Goal: Transaction & Acquisition: Purchase product/service

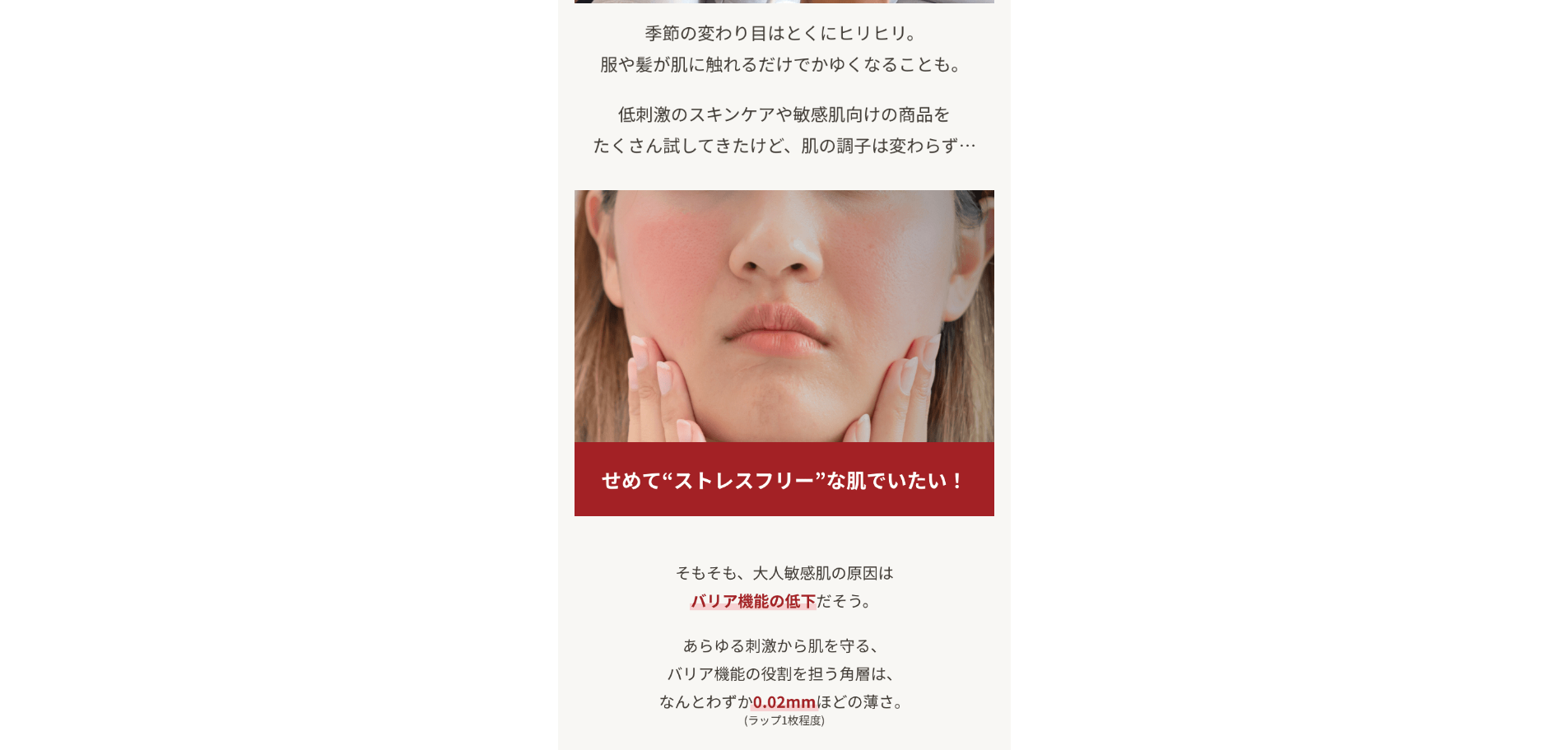
scroll to position [1087, 0]
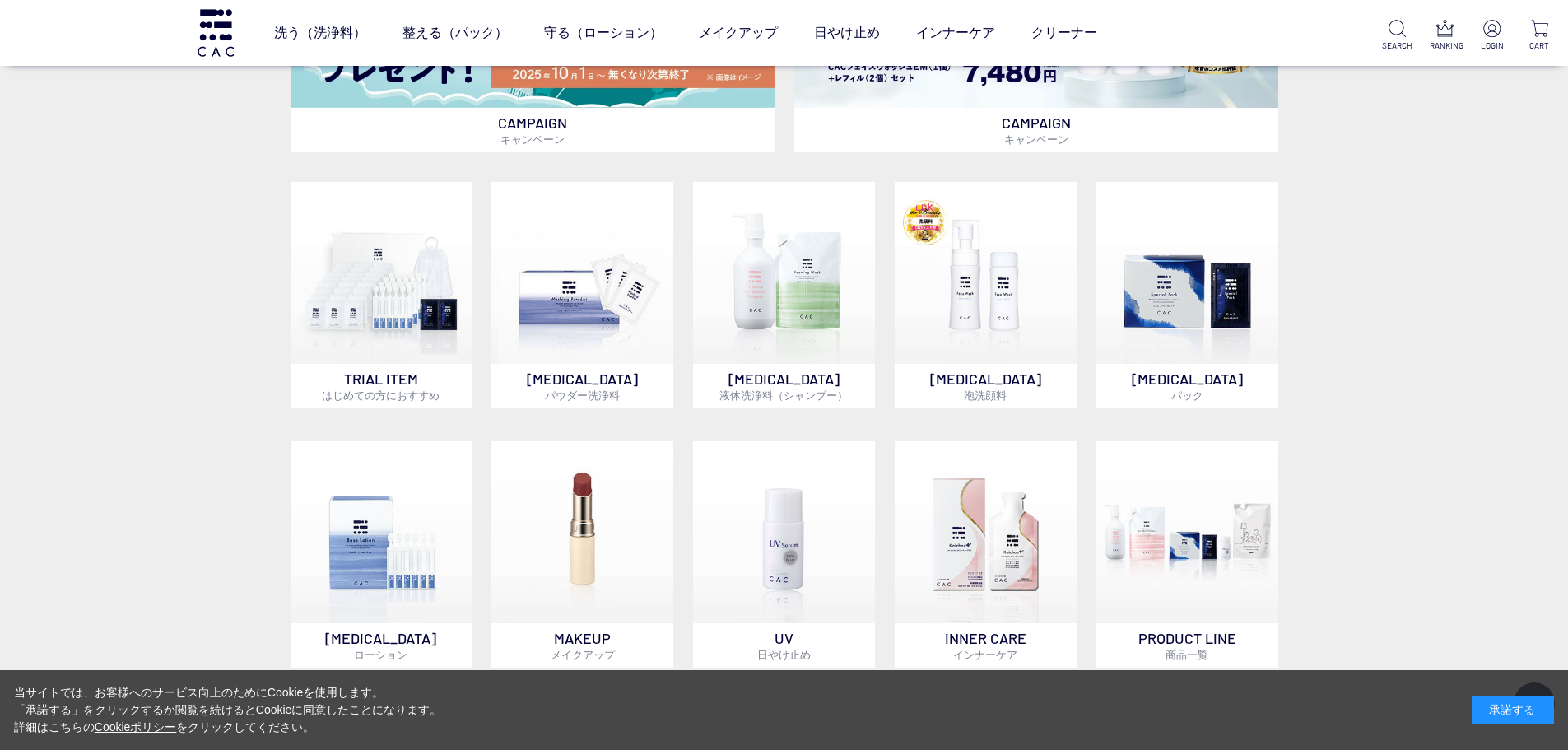
scroll to position [978, 0]
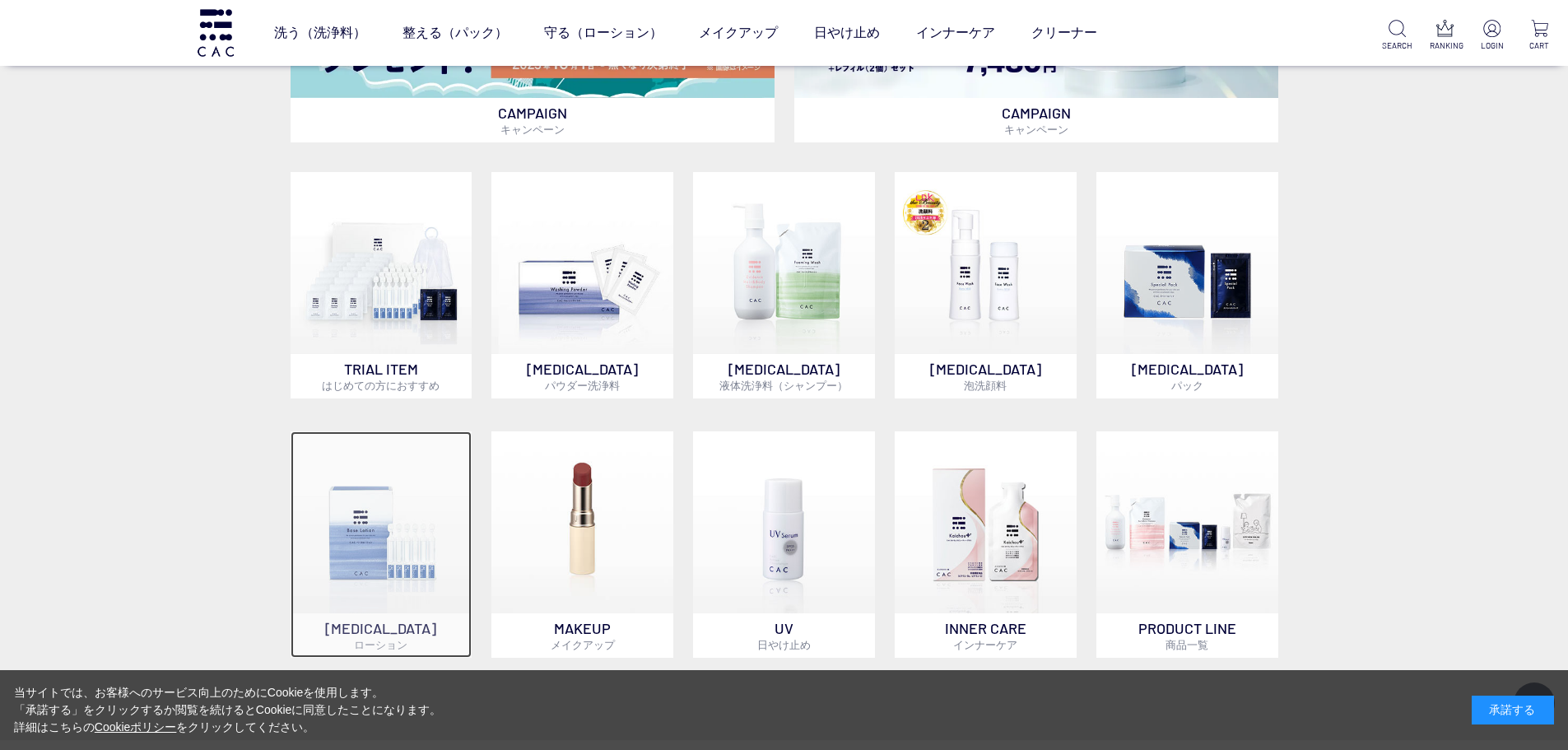
click at [352, 552] on img at bounding box center [381, 522] width 182 height 182
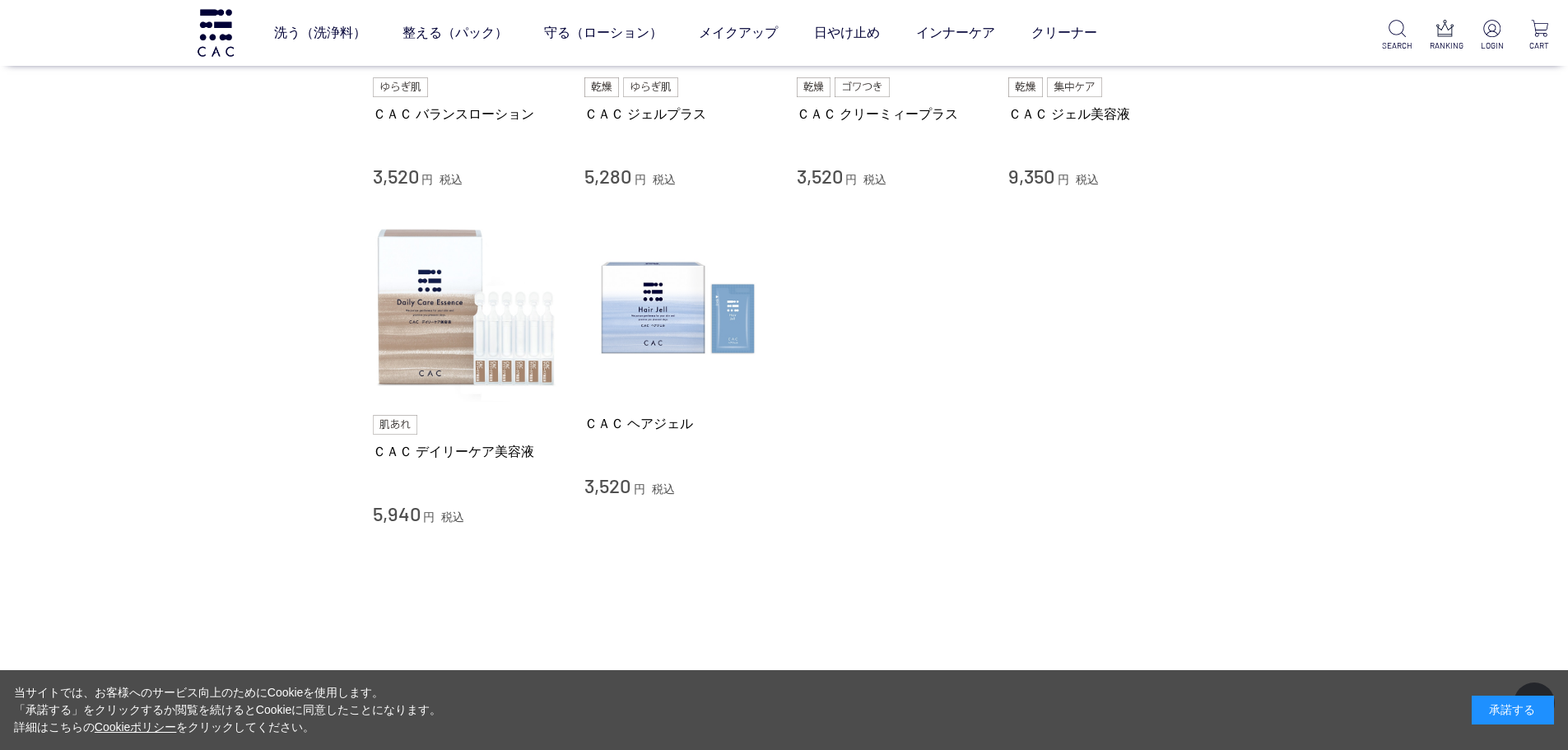
scroll to position [950, 0]
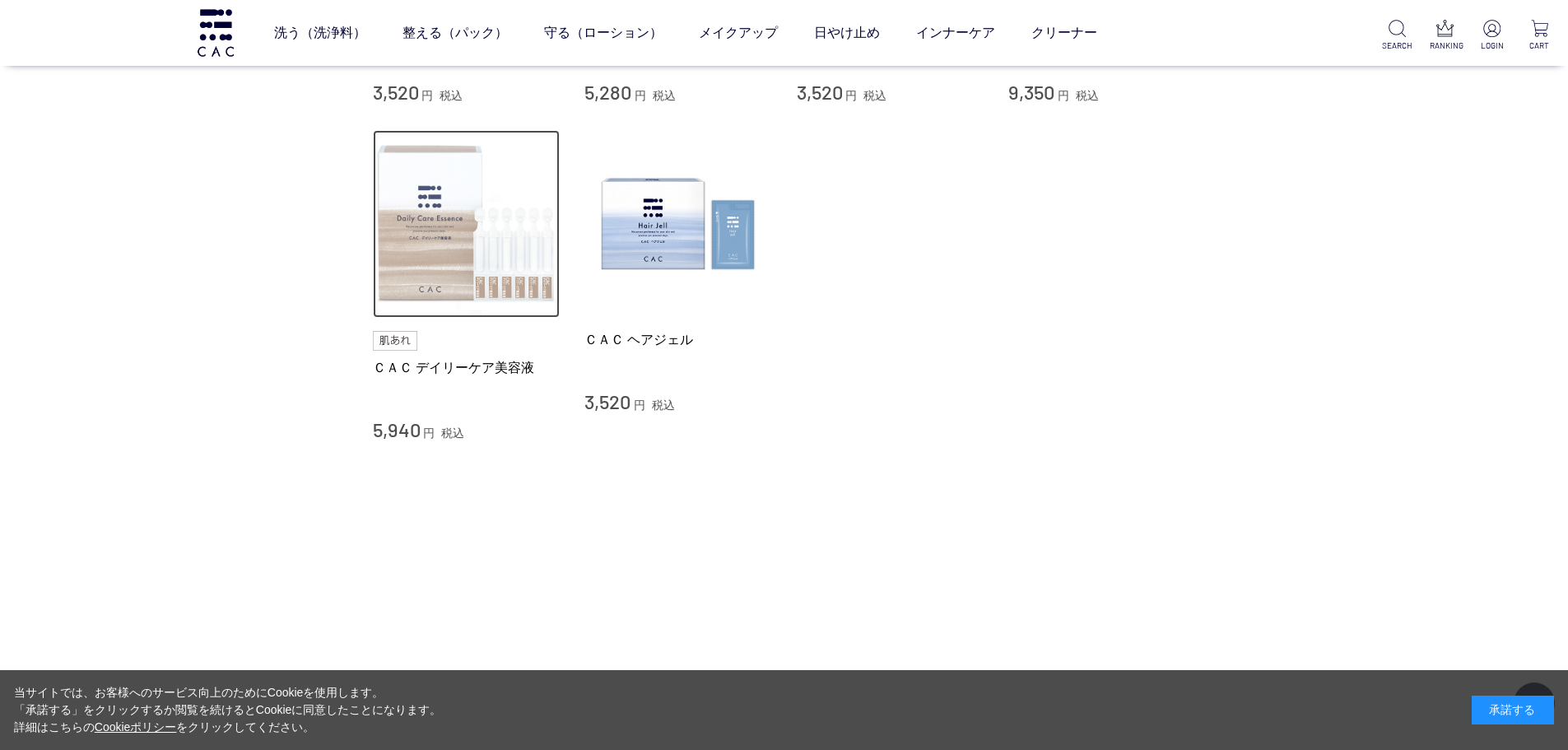
click at [472, 312] on img at bounding box center [466, 223] width 188 height 188
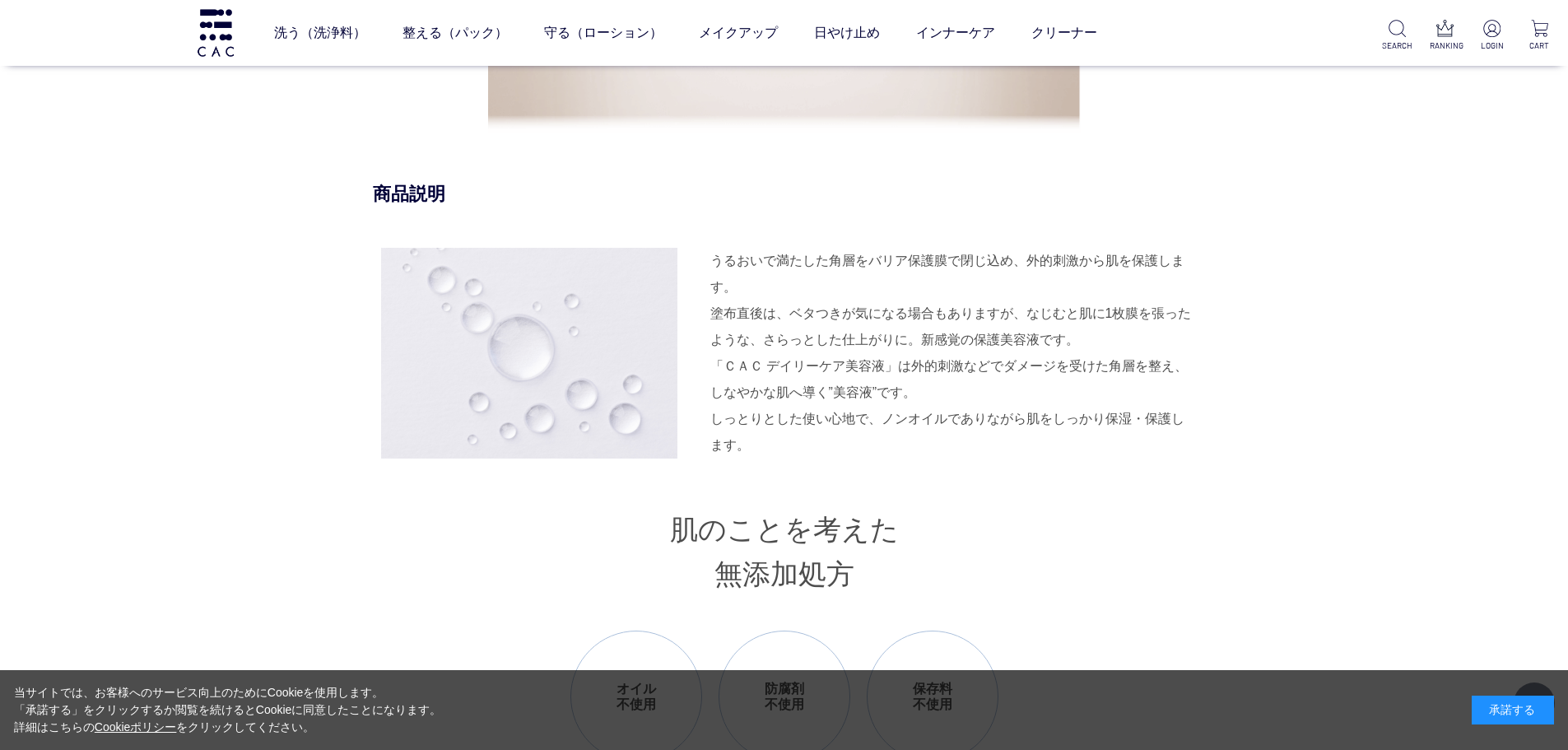
scroll to position [1614, 0]
